Goal: Navigation & Orientation: Find specific page/section

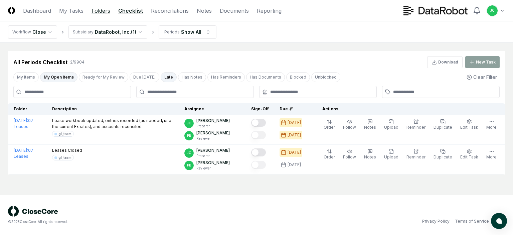
click at [100, 11] on link "Folders" at bounding box center [101, 11] width 19 height 8
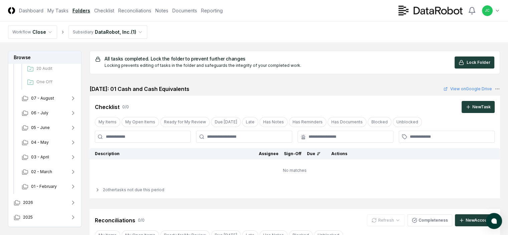
scroll to position [301, 0]
click at [47, 100] on button "07 - August" at bounding box center [48, 98] width 65 height 15
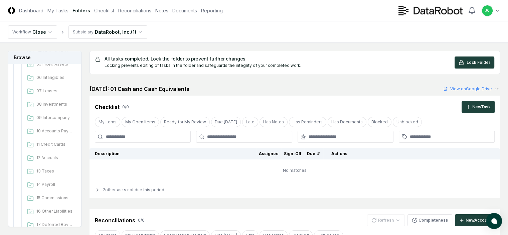
scroll to position [402, 0]
click at [42, 92] on span "07 Leases" at bounding box center [54, 91] width 37 height 6
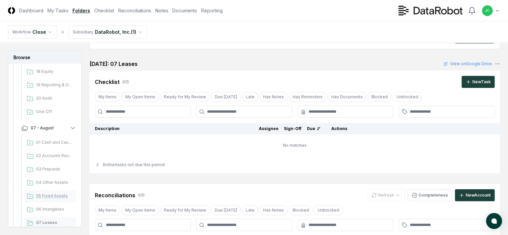
scroll to position [270, 0]
click at [36, 128] on span "07 - August" at bounding box center [42, 129] width 23 height 6
